Goal: Use online tool/utility: Utilize a website feature to perform a specific function

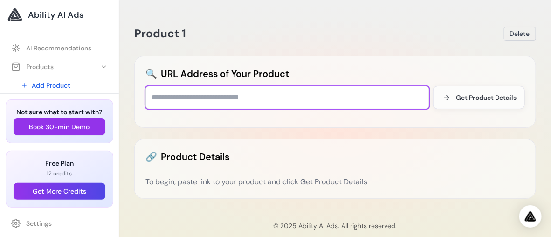
click at [162, 101] on input "text" at bounding box center [287, 97] width 284 height 23
paste input "**********"
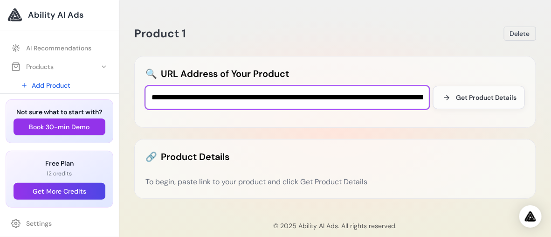
scroll to position [0, 416]
type input "**********"
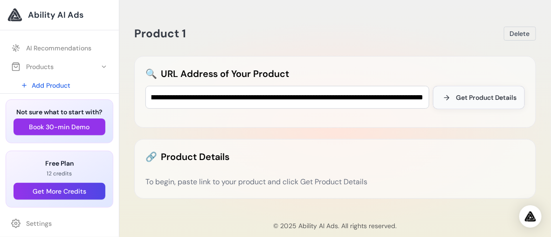
scroll to position [0, 0]
click at [458, 96] on span "Get Product Details" at bounding box center [486, 97] width 61 height 9
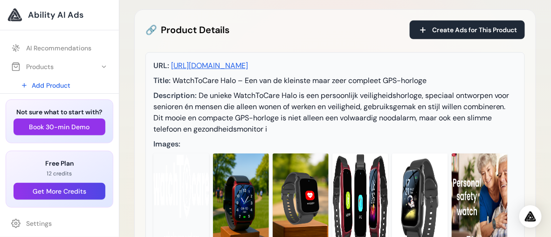
scroll to position [140, 0]
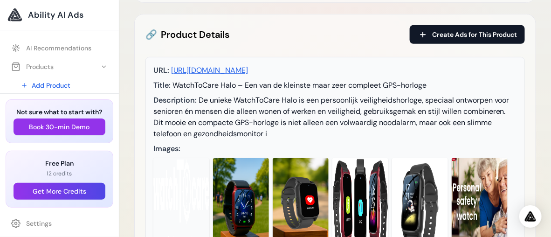
click at [463, 33] on span "Create Ads for This Product" at bounding box center [474, 34] width 85 height 9
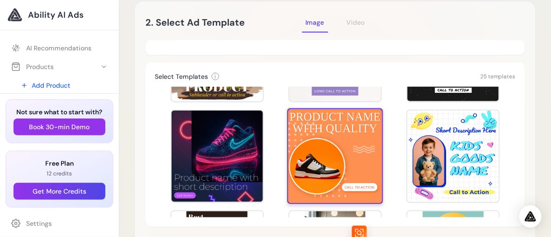
scroll to position [186, 0]
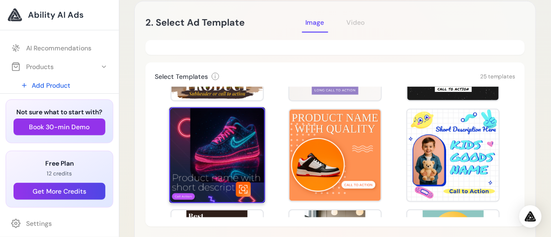
click at [193, 144] on div at bounding box center [217, 155] width 96 height 96
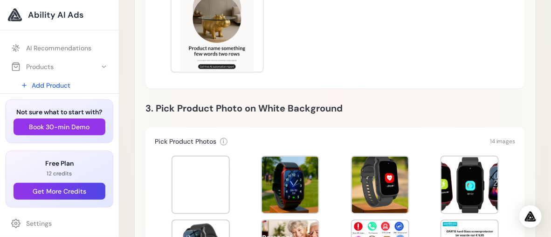
scroll to position [420, 0]
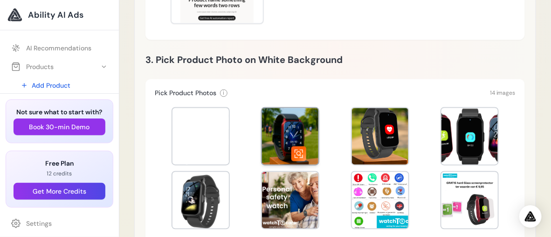
click at [291, 129] on div at bounding box center [290, 136] width 56 height 56
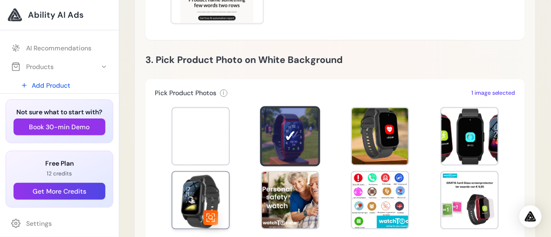
click at [195, 199] on div at bounding box center [200, 200] width 56 height 56
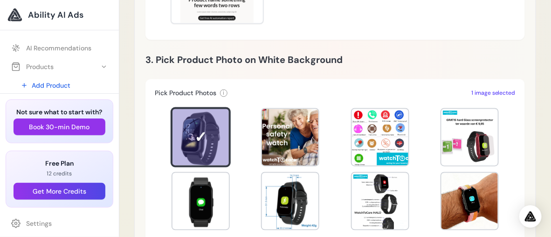
scroll to position [126, 0]
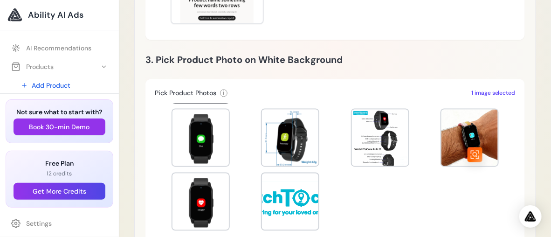
drag, startPoint x: 458, startPoint y: 140, endPoint x: 417, endPoint y: 141, distance: 40.6
click at [458, 140] on div at bounding box center [469, 138] width 56 height 56
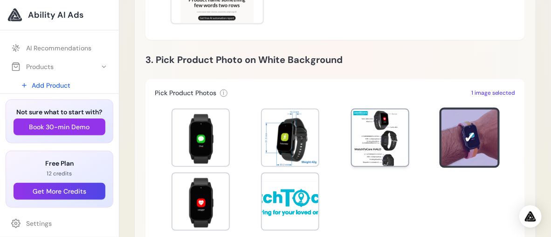
click at [367, 142] on div at bounding box center [380, 138] width 56 height 56
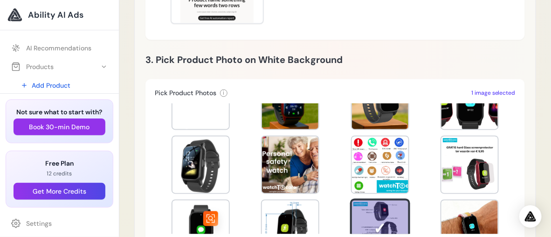
scroll to position [33, 0]
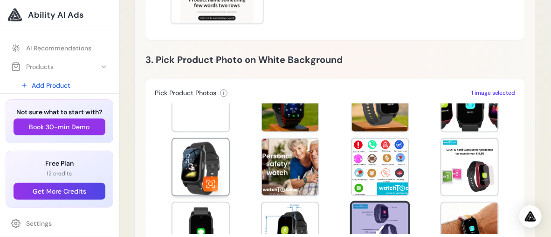
click at [197, 169] on div at bounding box center [200, 167] width 56 height 56
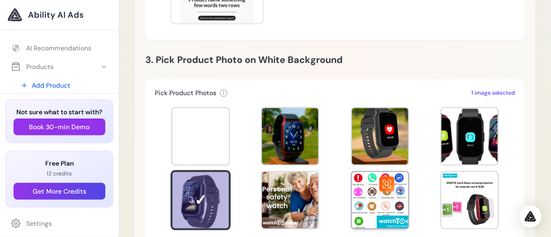
scroll to position [373, 0]
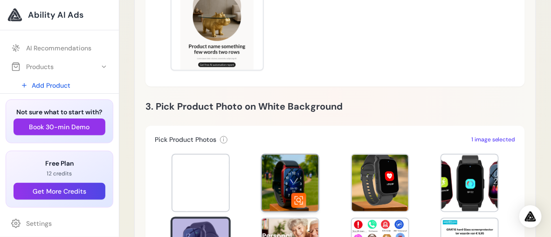
click at [287, 173] on div at bounding box center [290, 183] width 56 height 56
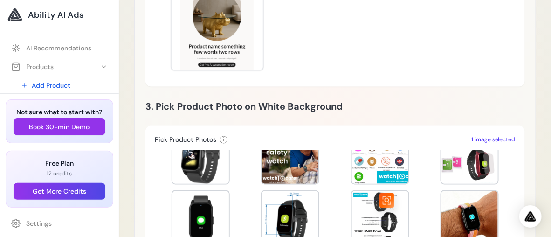
scroll to position [93, 0]
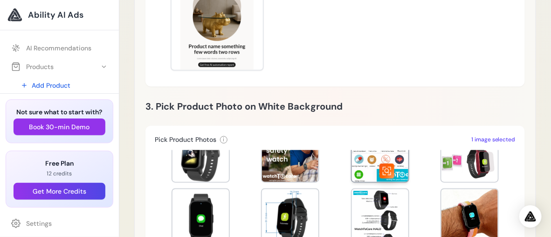
click at [375, 155] on div at bounding box center [380, 153] width 56 height 56
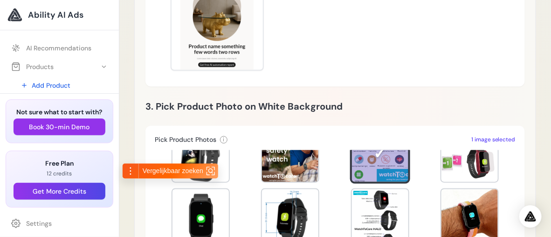
click at [202, 174] on span "Vergelijkbaar zoeken" at bounding box center [173, 170] width 61 height 9
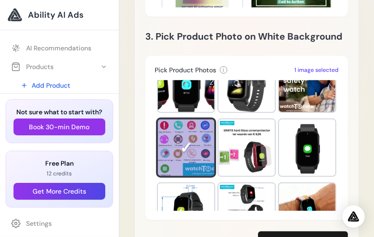
scroll to position [0, 0]
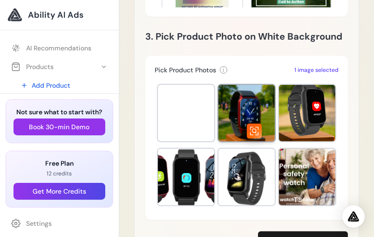
click at [252, 106] on div at bounding box center [247, 113] width 56 height 56
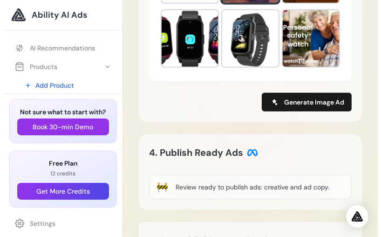
scroll to position [618, 0]
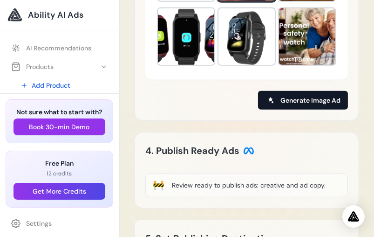
click at [302, 101] on span "Generate Image Ad" at bounding box center [311, 100] width 60 height 9
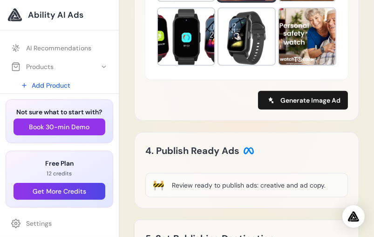
type input "**********"
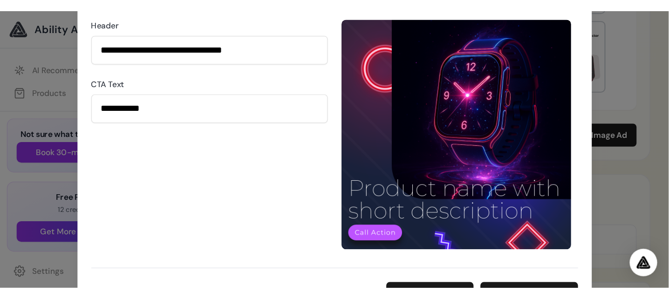
scroll to position [681, 0]
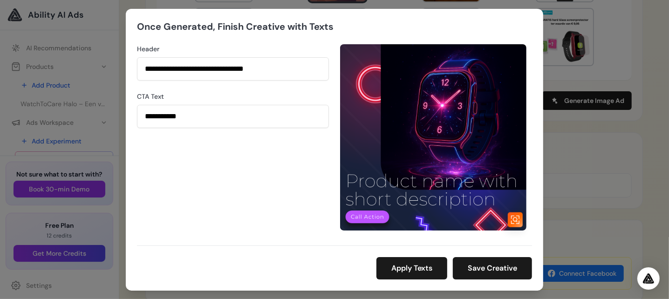
click at [450, 128] on img at bounding box center [433, 137] width 186 height 186
